Goal: Information Seeking & Learning: Learn about a topic

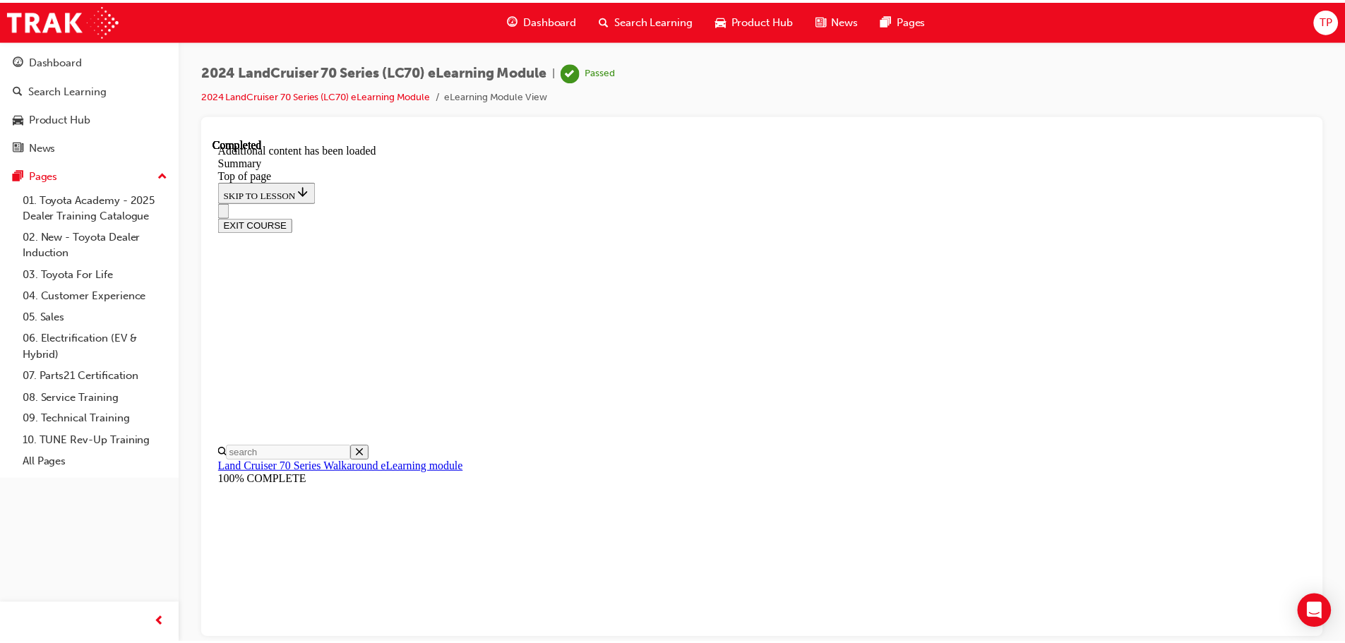
scroll to position [1790, 0]
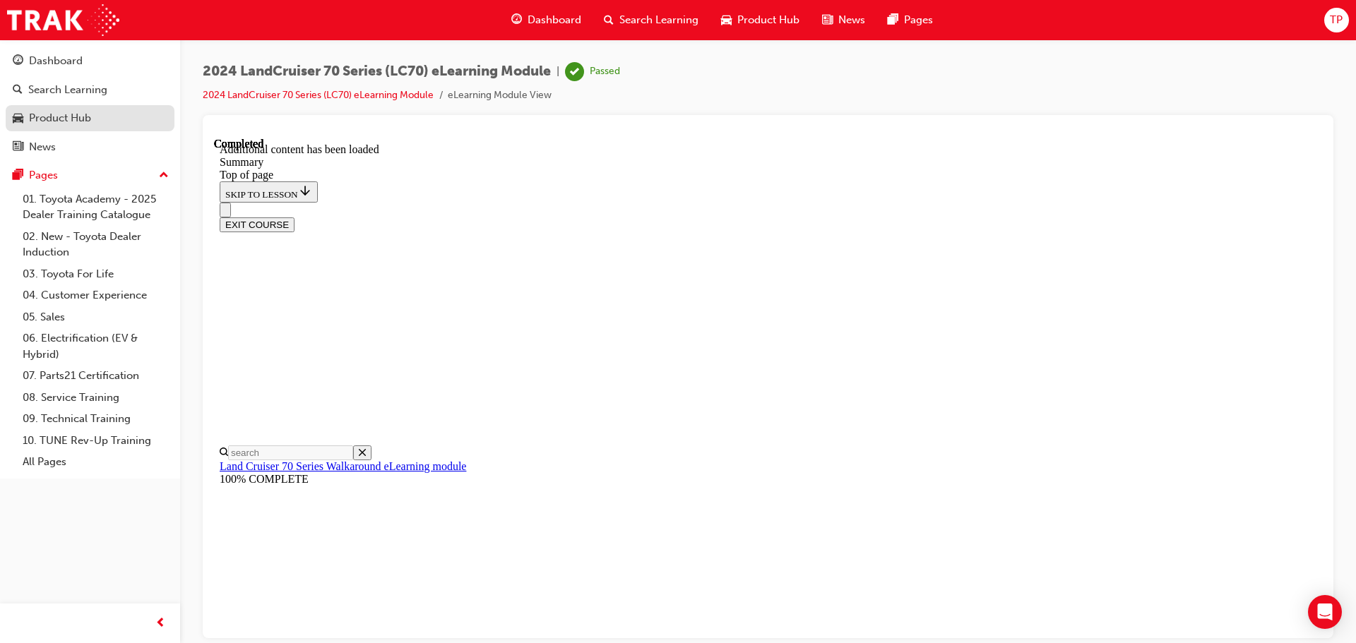
click at [91, 115] on div "Product Hub" at bounding box center [60, 118] width 62 height 16
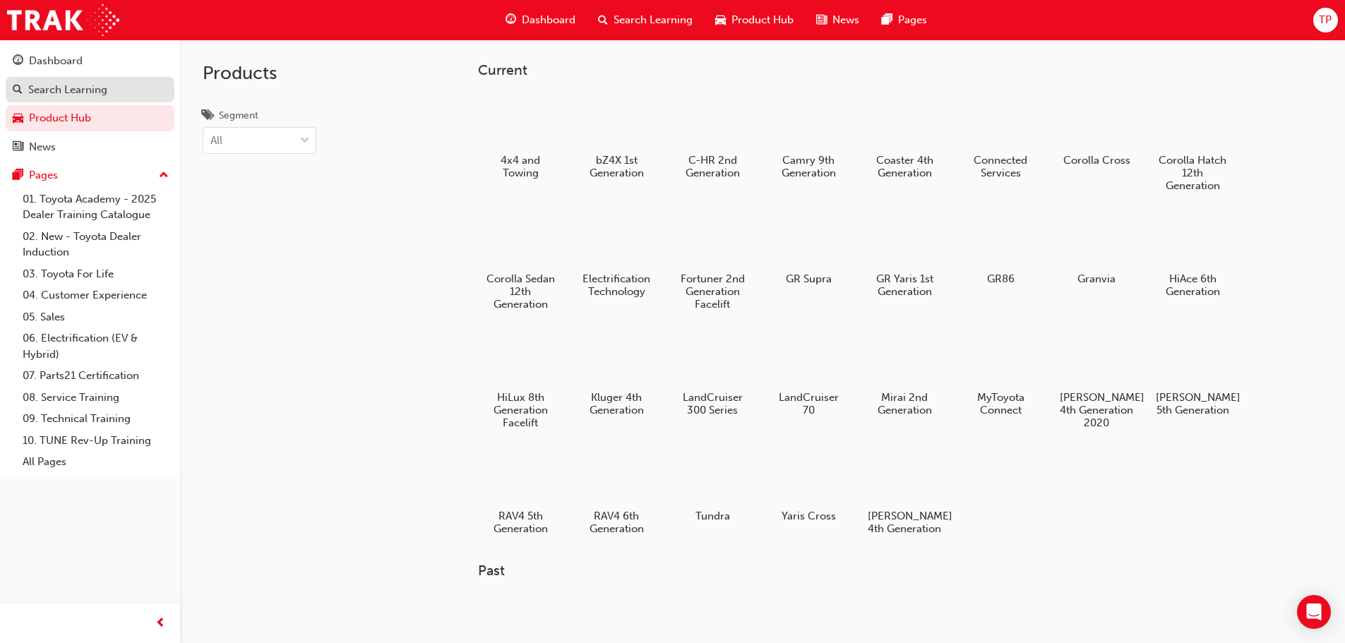
click at [135, 89] on div "Search Learning" at bounding box center [90, 90] width 155 height 18
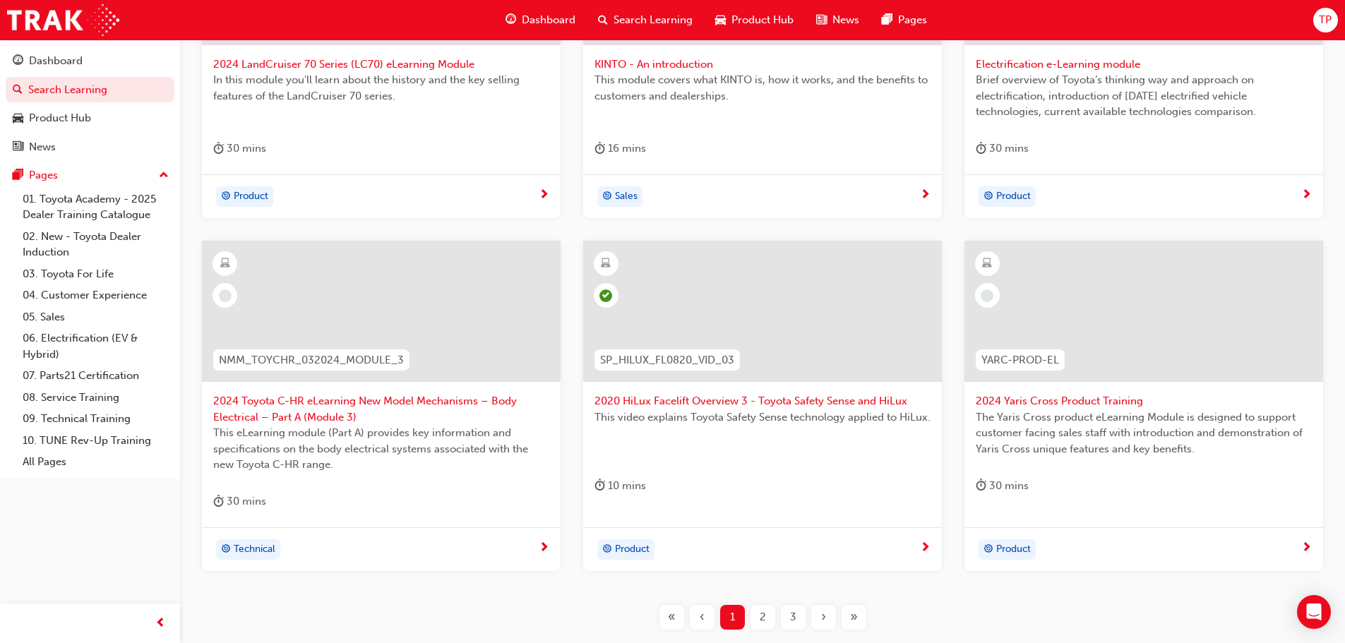
scroll to position [424, 0]
click at [315, 398] on span "2024 Toyota C-HR eLearning New Model Mechanisms – Body Electrical – Part A (Mod…" at bounding box center [381, 409] width 336 height 32
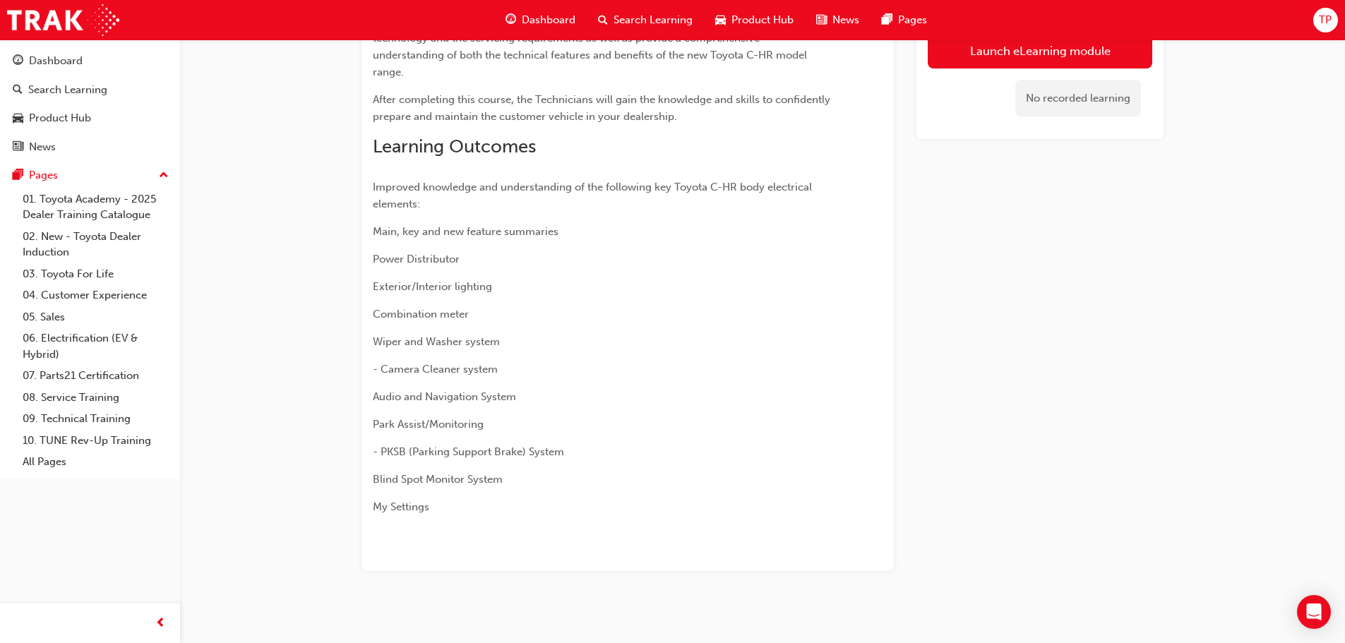
scroll to position [238, 0]
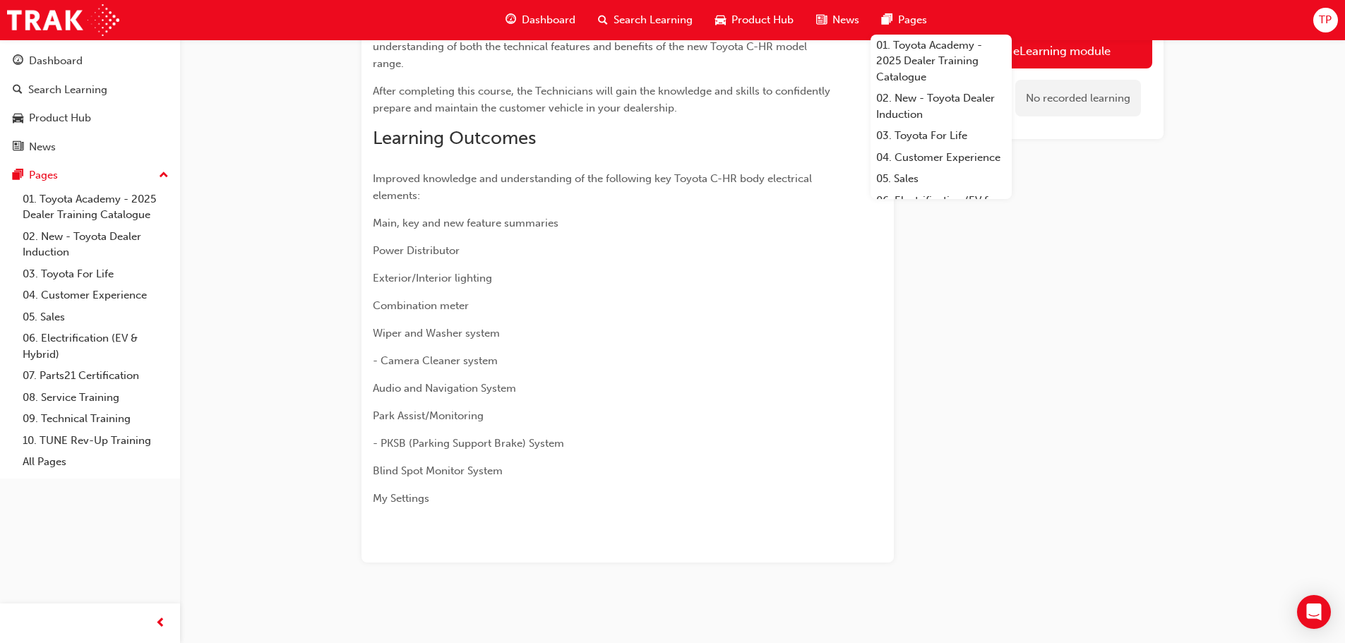
click at [899, 294] on div "This eLearning module (Part A) provides key information and specifications on t…" at bounding box center [763, 241] width 802 height 643
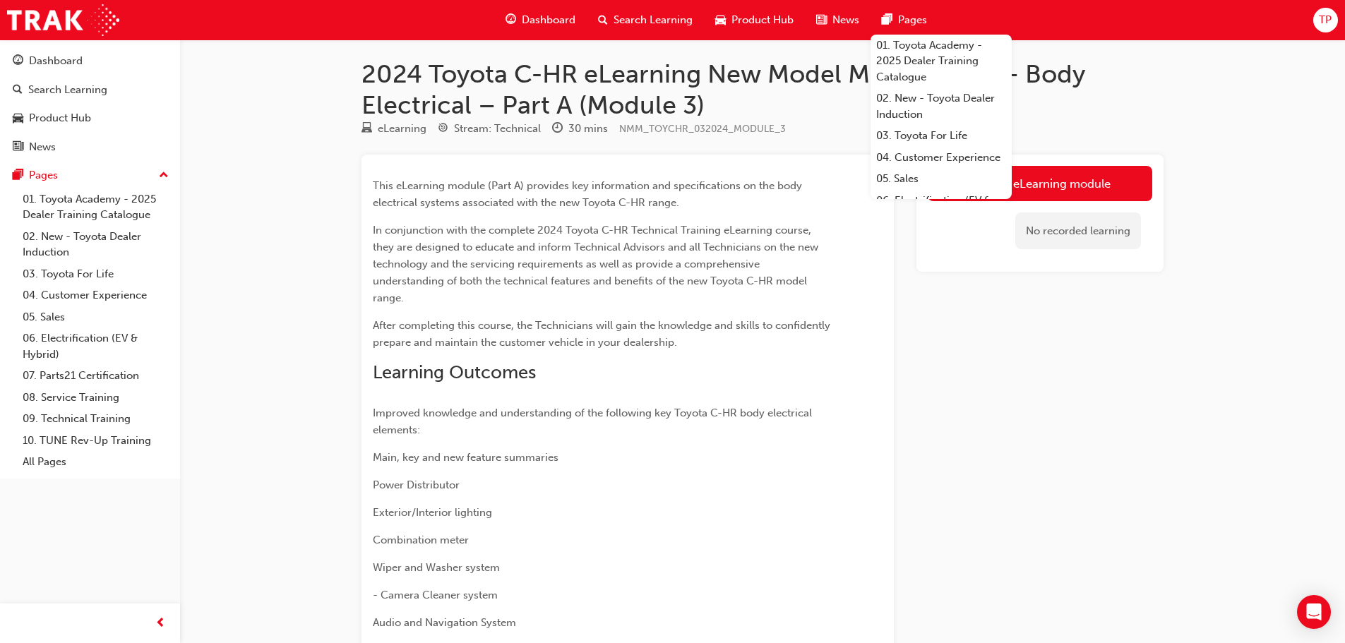
scroll to position [0, 0]
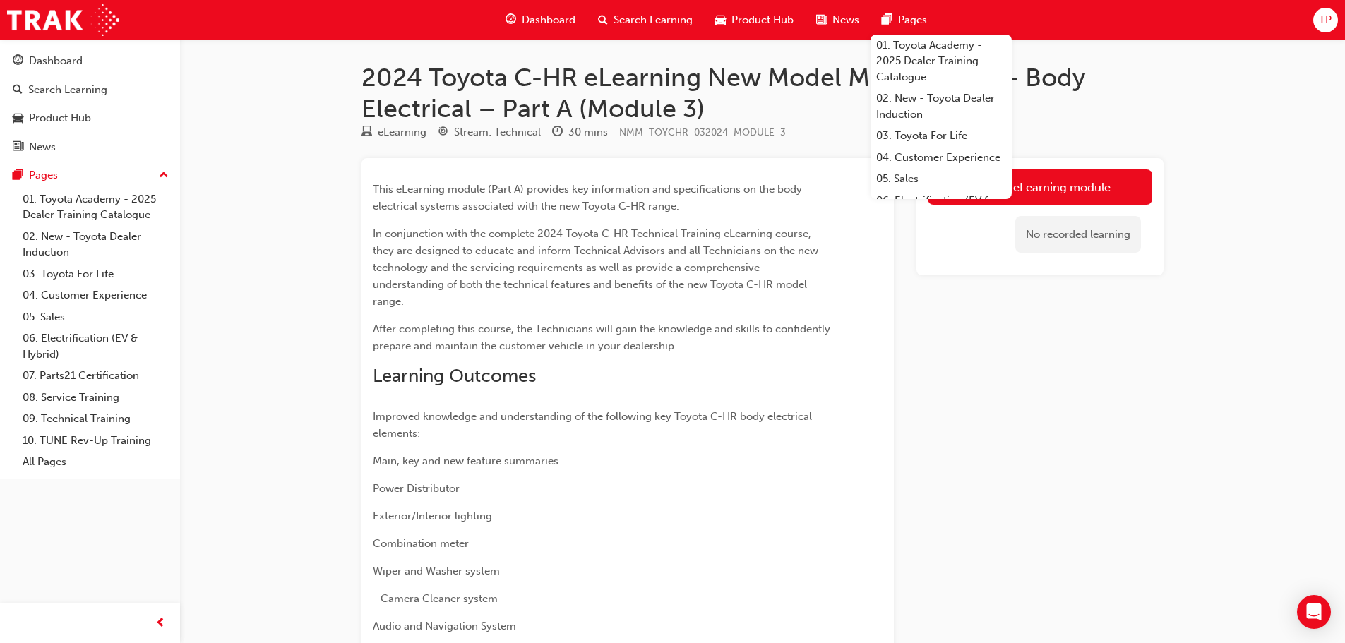
click at [1056, 388] on div "Launch eLearning module No recorded learning" at bounding box center [1040, 479] width 247 height 643
click at [1198, 357] on div "2024 Toyota C-HR eLearning New Model Mechanisms – Body Electrical – Part A (Mod…" at bounding box center [672, 440] width 1345 height 881
